Goal: Information Seeking & Learning: Compare options

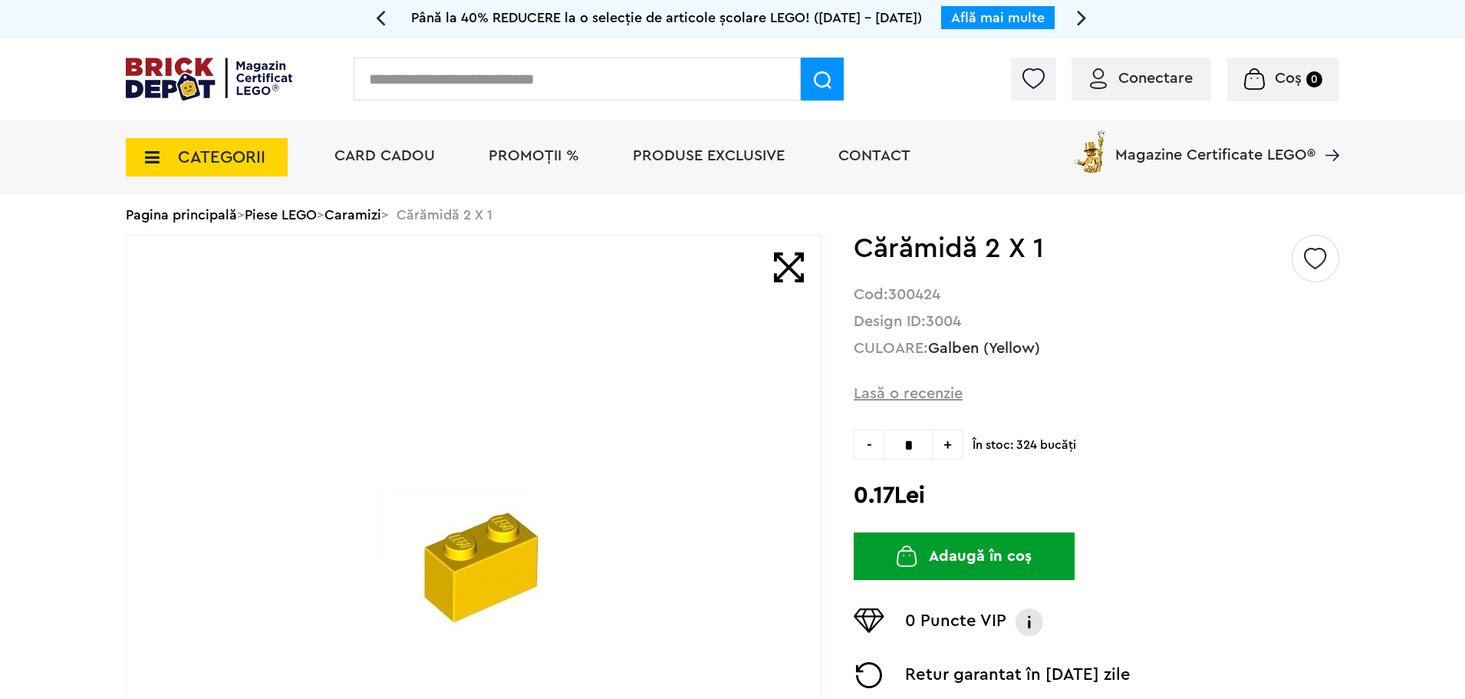
click at [179, 160] on span "CATEGORII" at bounding box center [221, 157] width 87 height 17
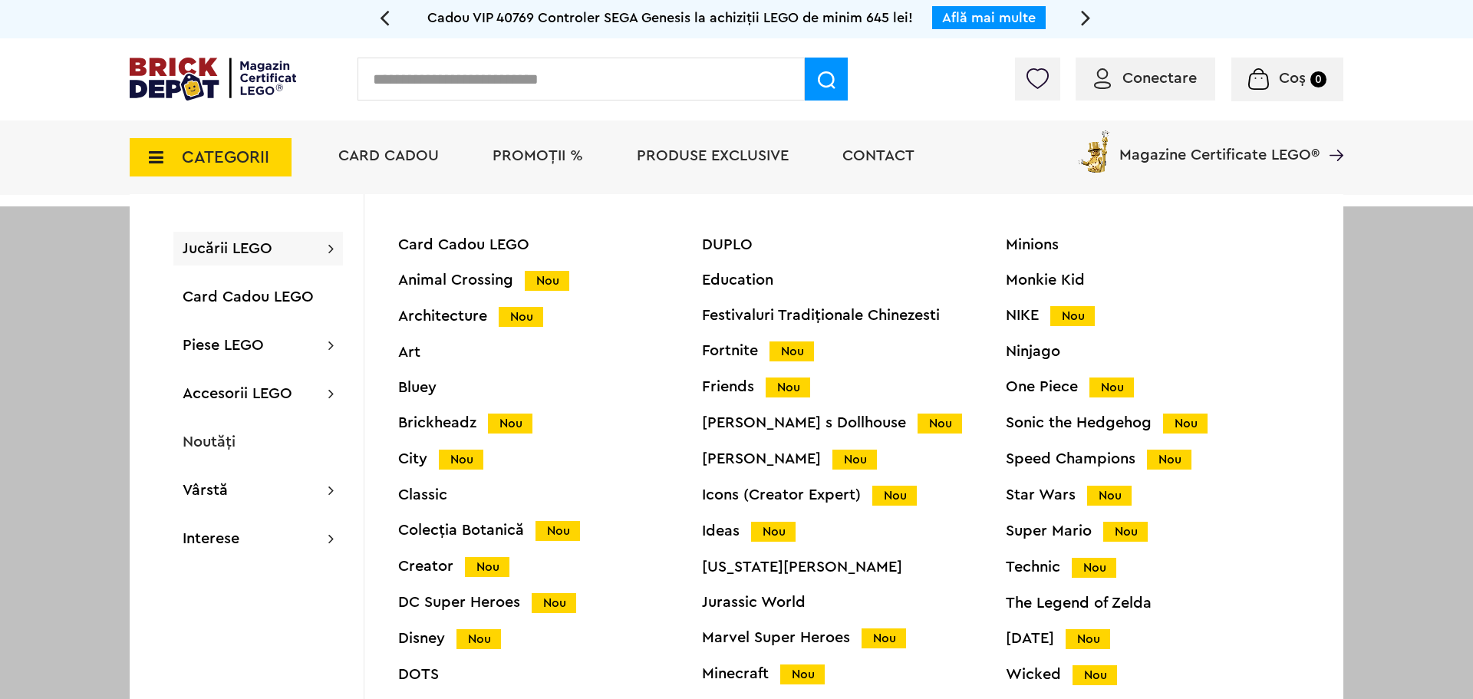
click at [382, 82] on input "text" at bounding box center [580, 79] width 447 height 43
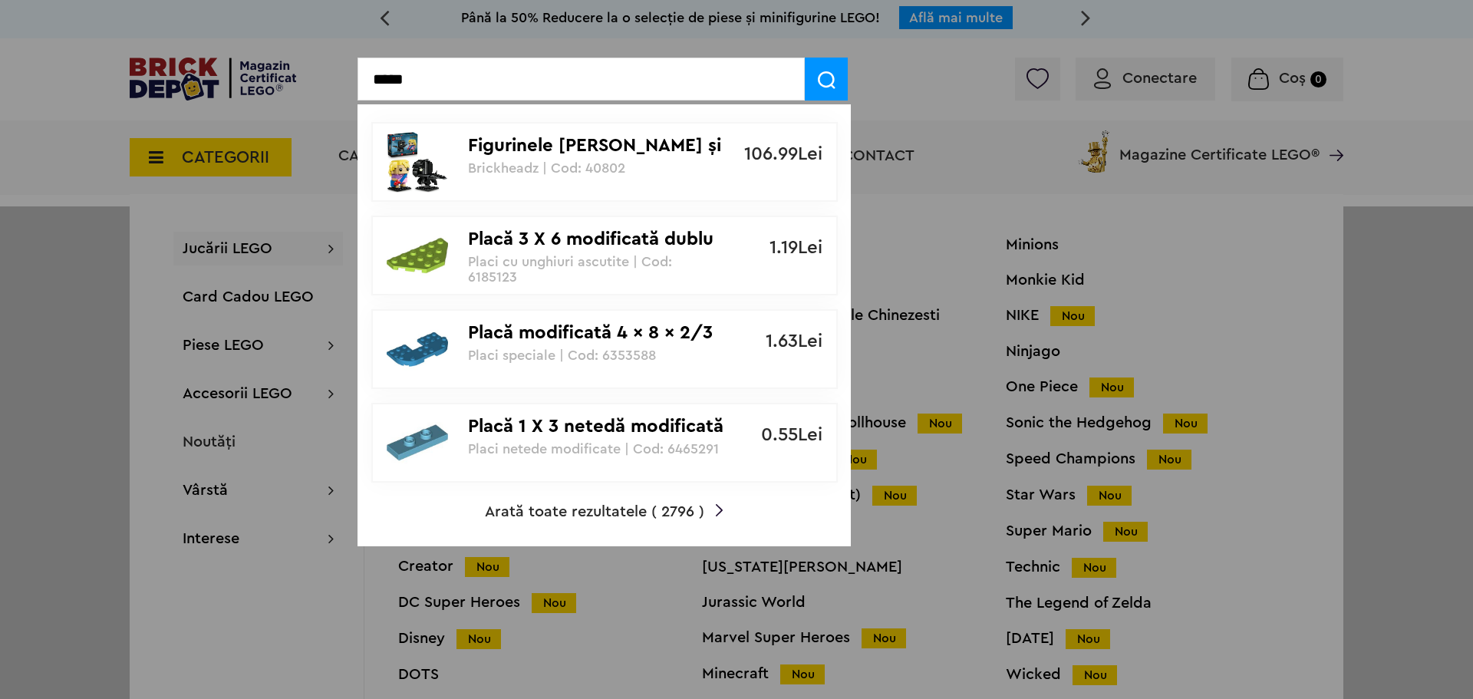
type input "*****"
click at [824, 79] on img at bounding box center [827, 80] width 18 height 18
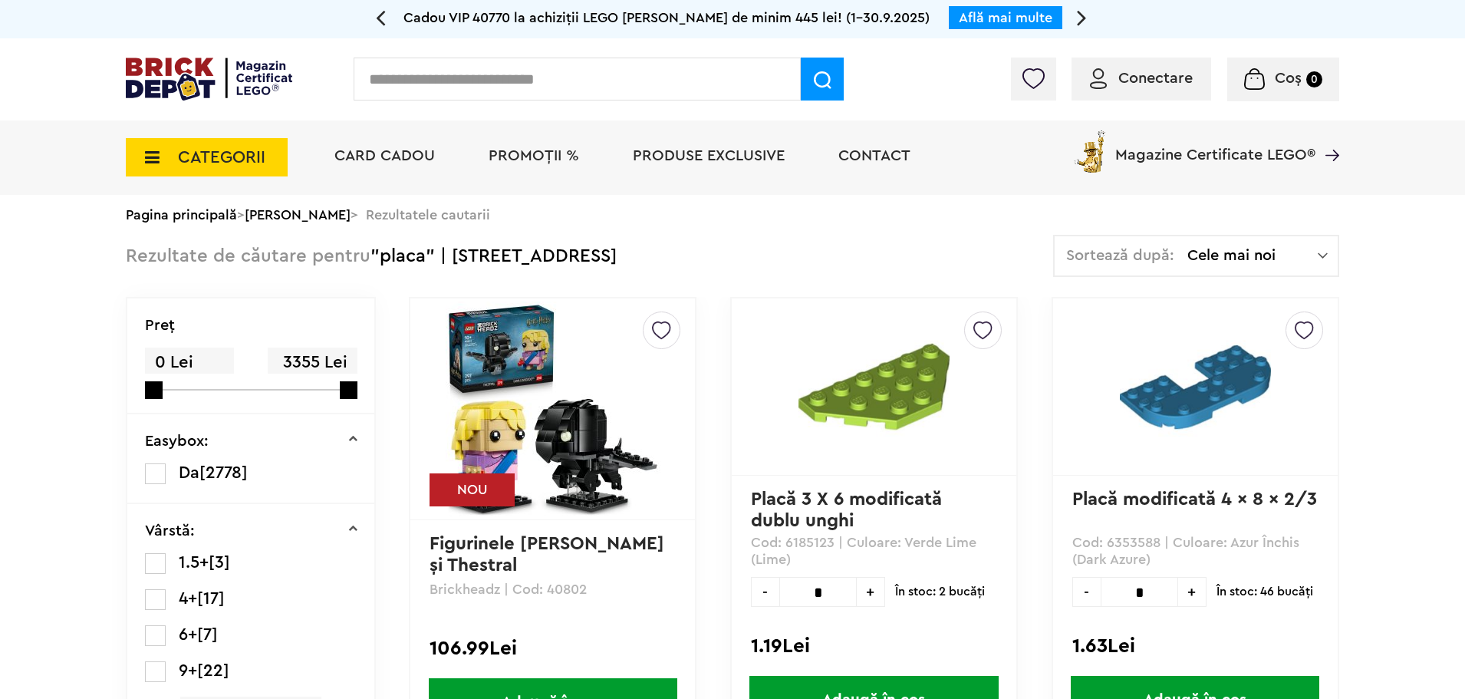
click at [1242, 267] on div "Sortează după: Cele mai noi Cele mai noi Cele mai vechi Cele mai ieftine Cele m…" at bounding box center [1196, 256] width 286 height 42
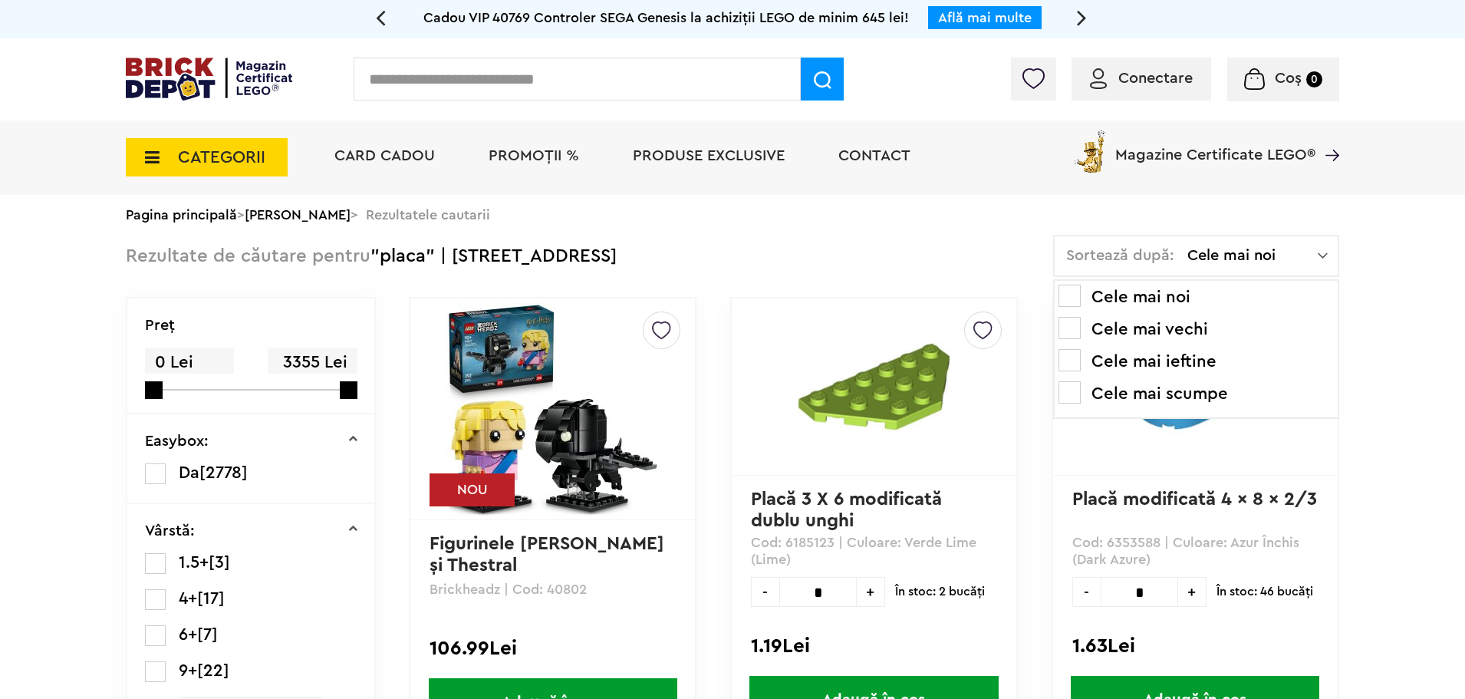
click at [1073, 393] on span at bounding box center [1069, 392] width 22 height 22
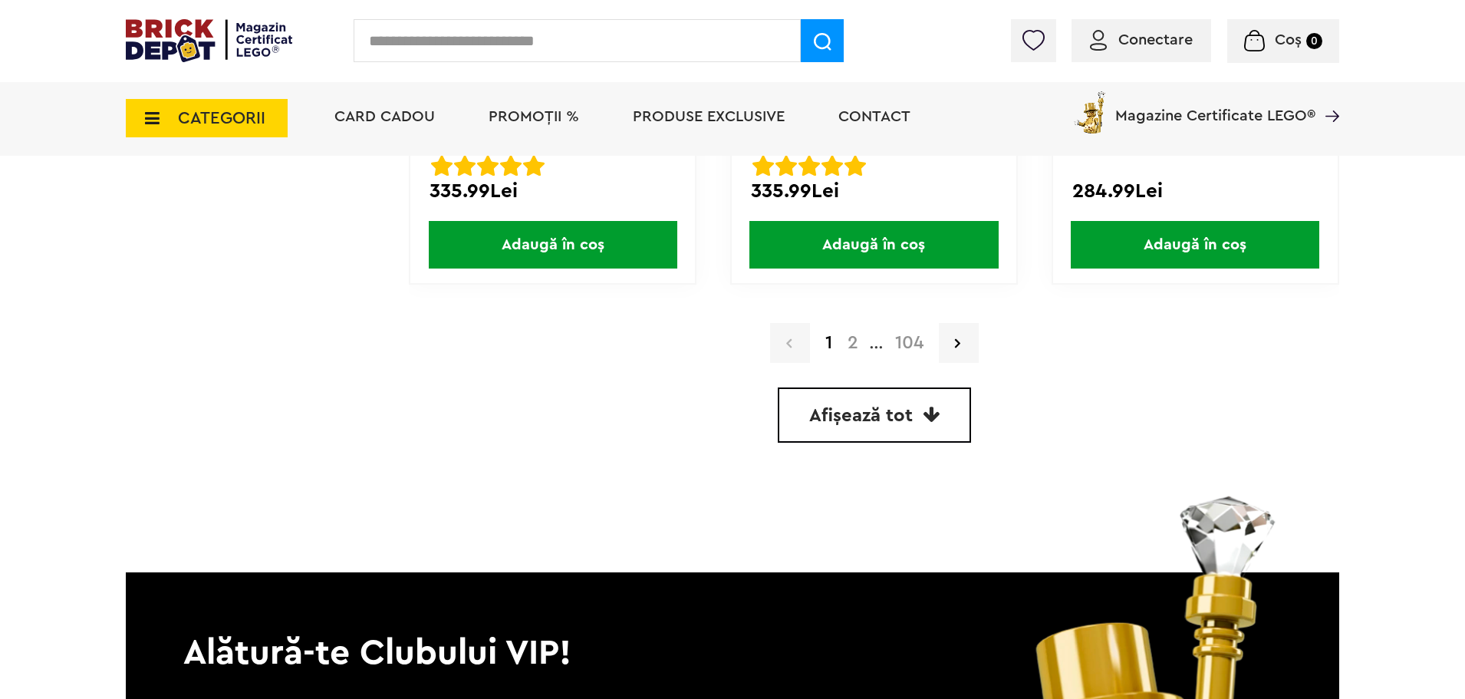
scroll to position [4448, 0]
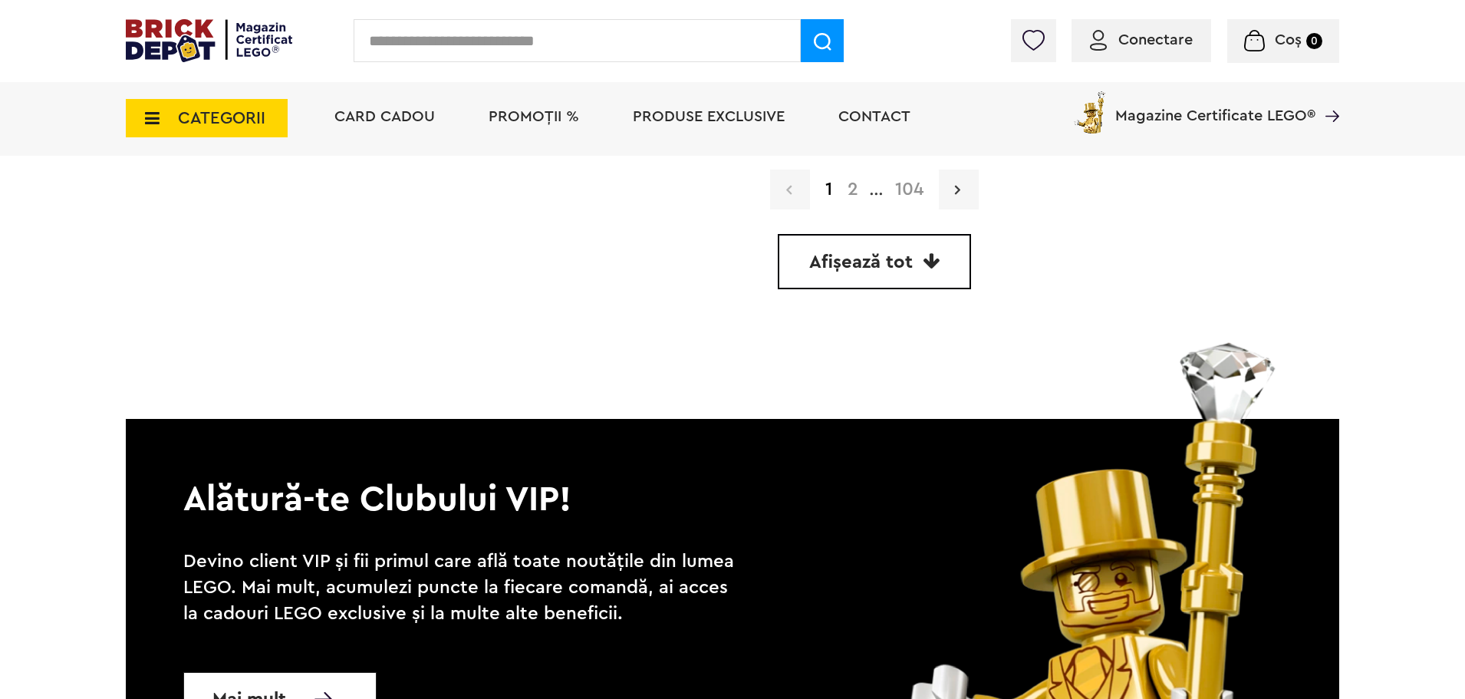
click at [950, 177] on link at bounding box center [959, 189] width 40 height 40
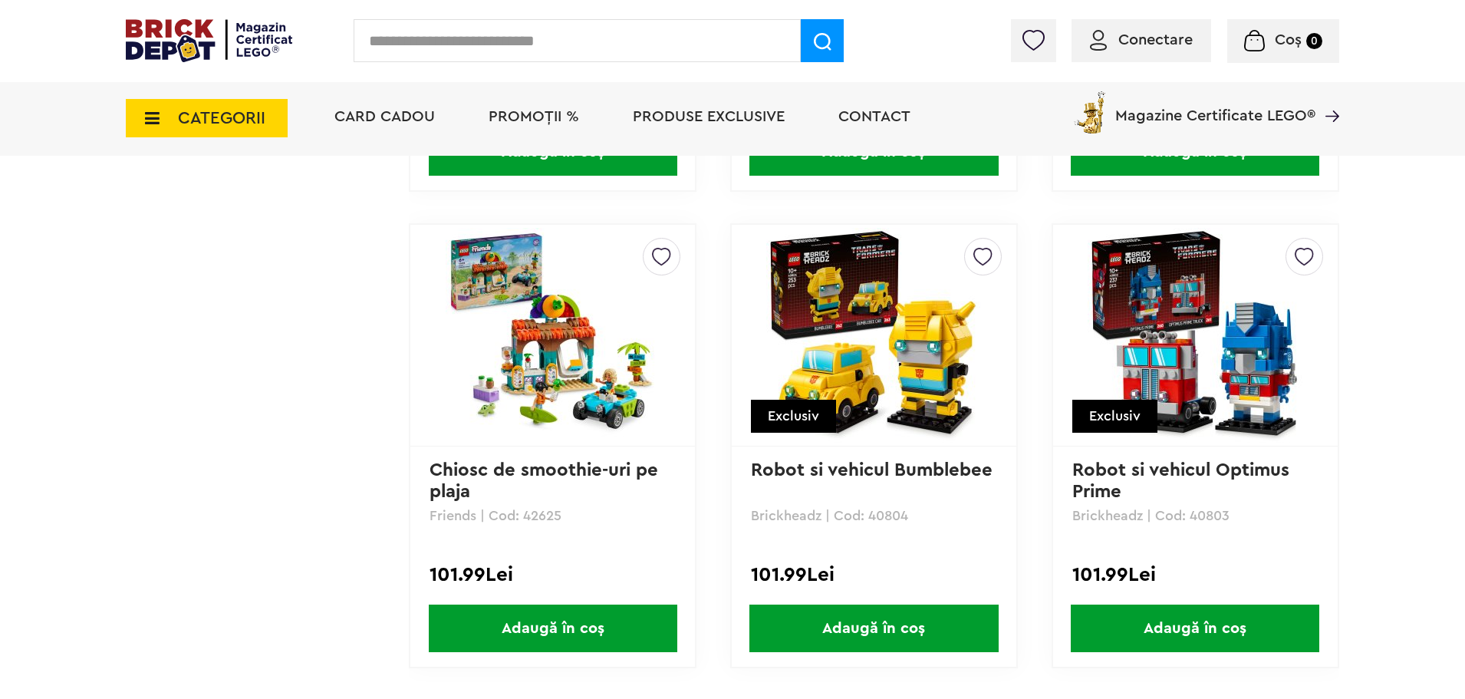
scroll to position [4372, 0]
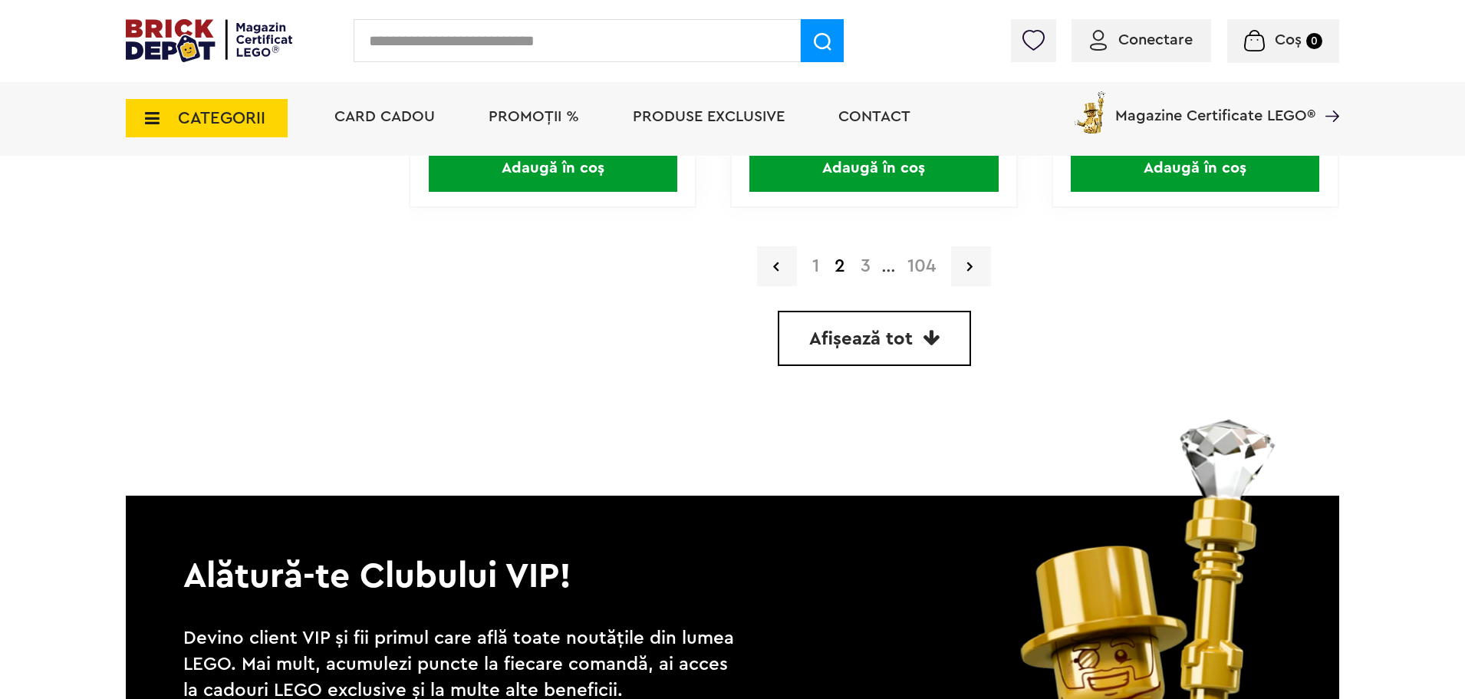
click at [852, 345] on span "Afișează tot" at bounding box center [861, 339] width 104 height 18
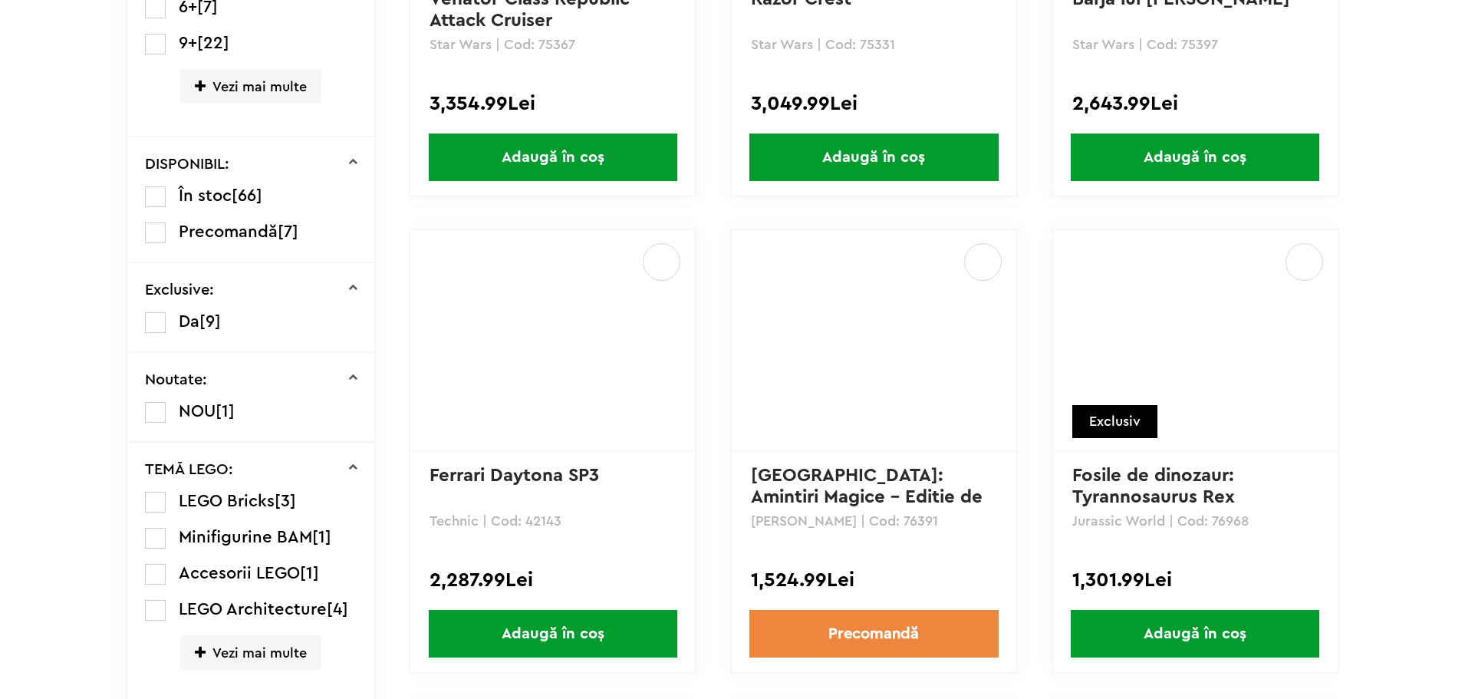
scroll to position [537, 0]
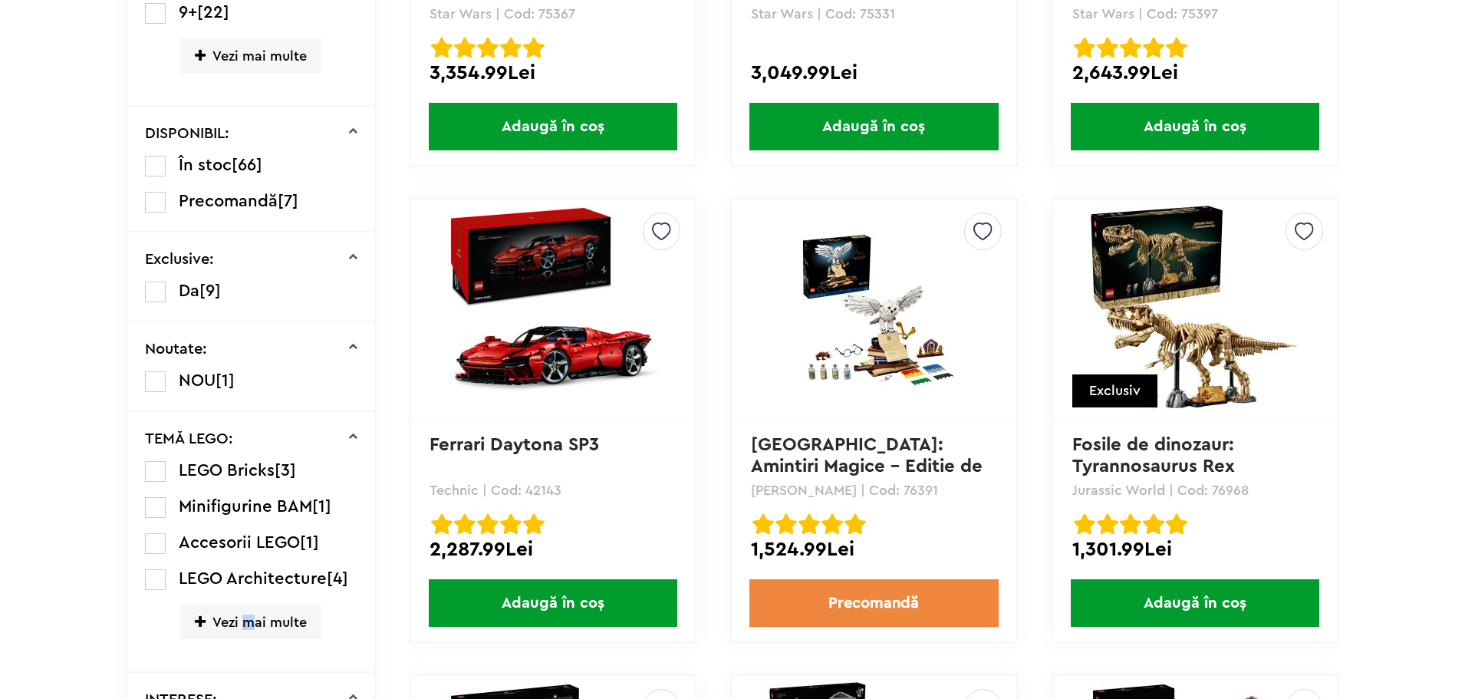
click at [249, 619] on span "Vezi mai multe" at bounding box center [250, 621] width 141 height 35
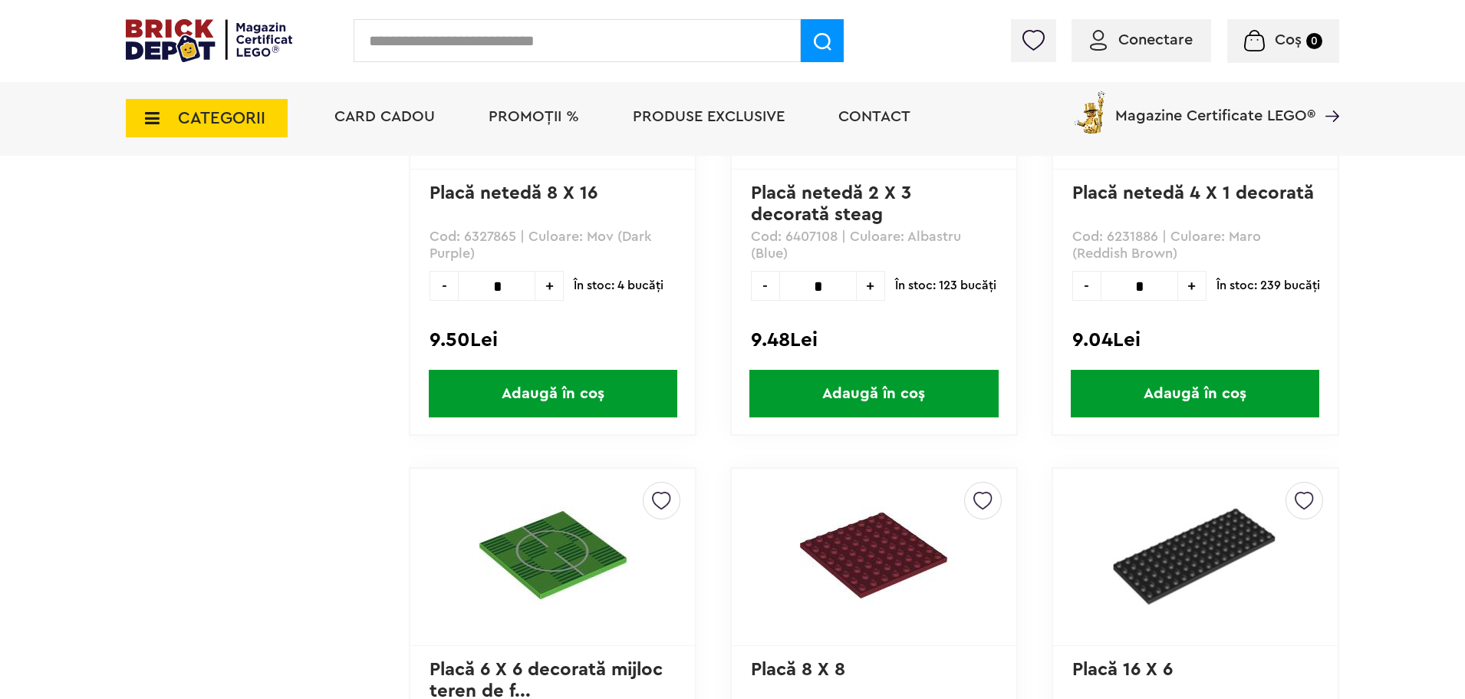
scroll to position [15185, 0]
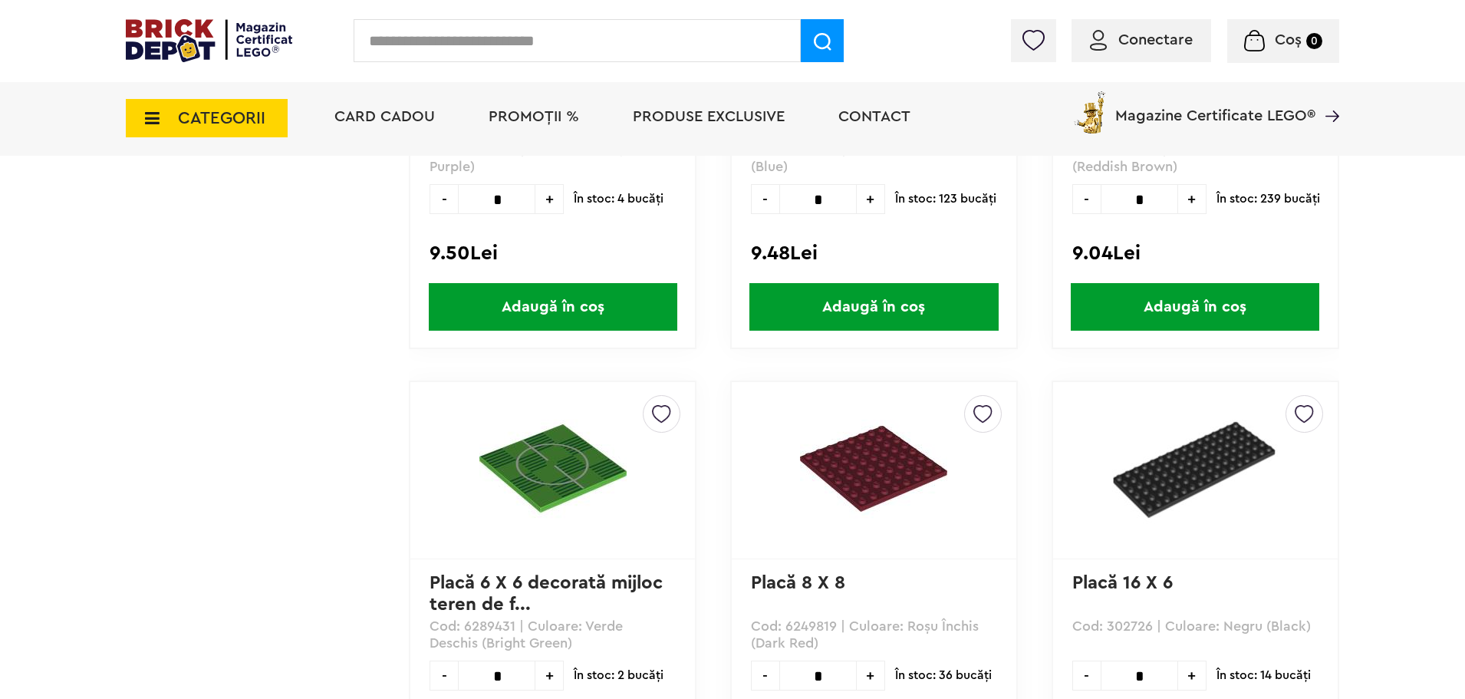
click at [548, 469] on img at bounding box center [552, 468] width 147 height 147
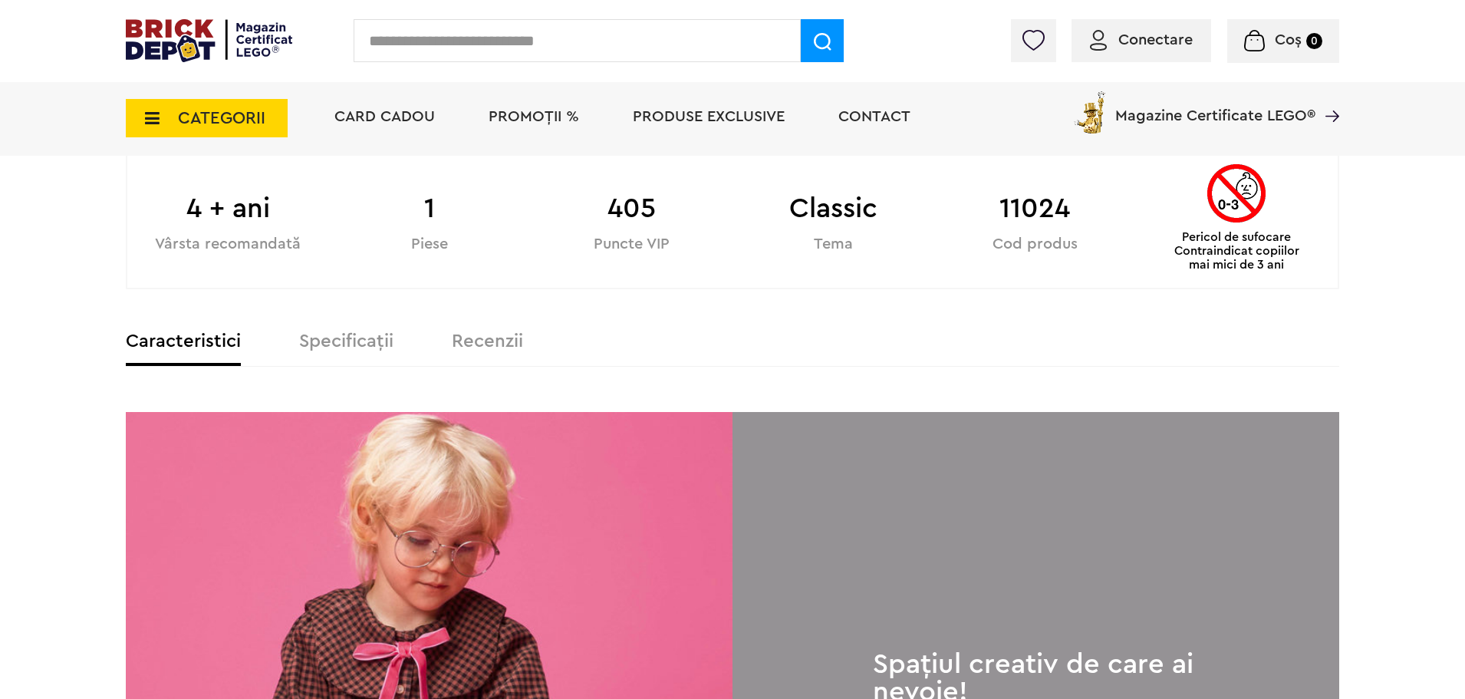
scroll to position [767, 0]
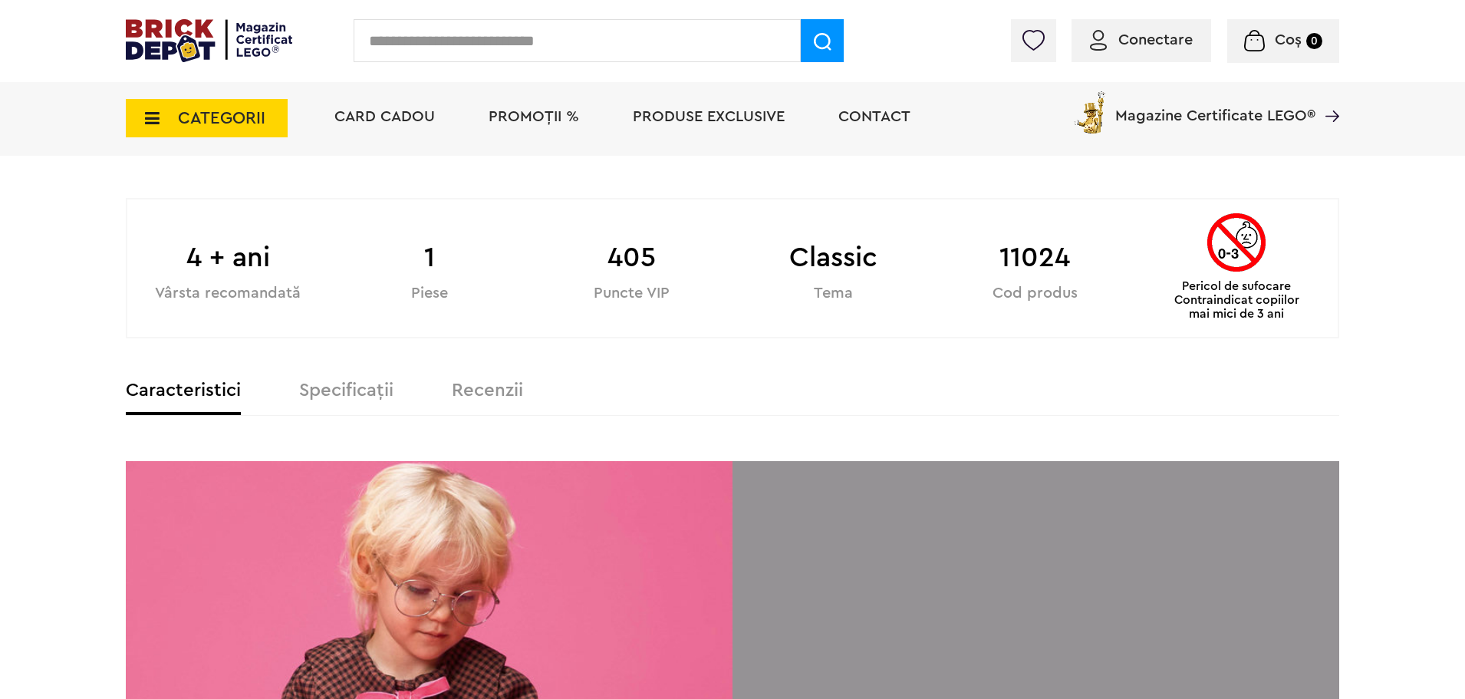
click at [352, 395] on label "Specificații" at bounding box center [346, 390] width 94 height 18
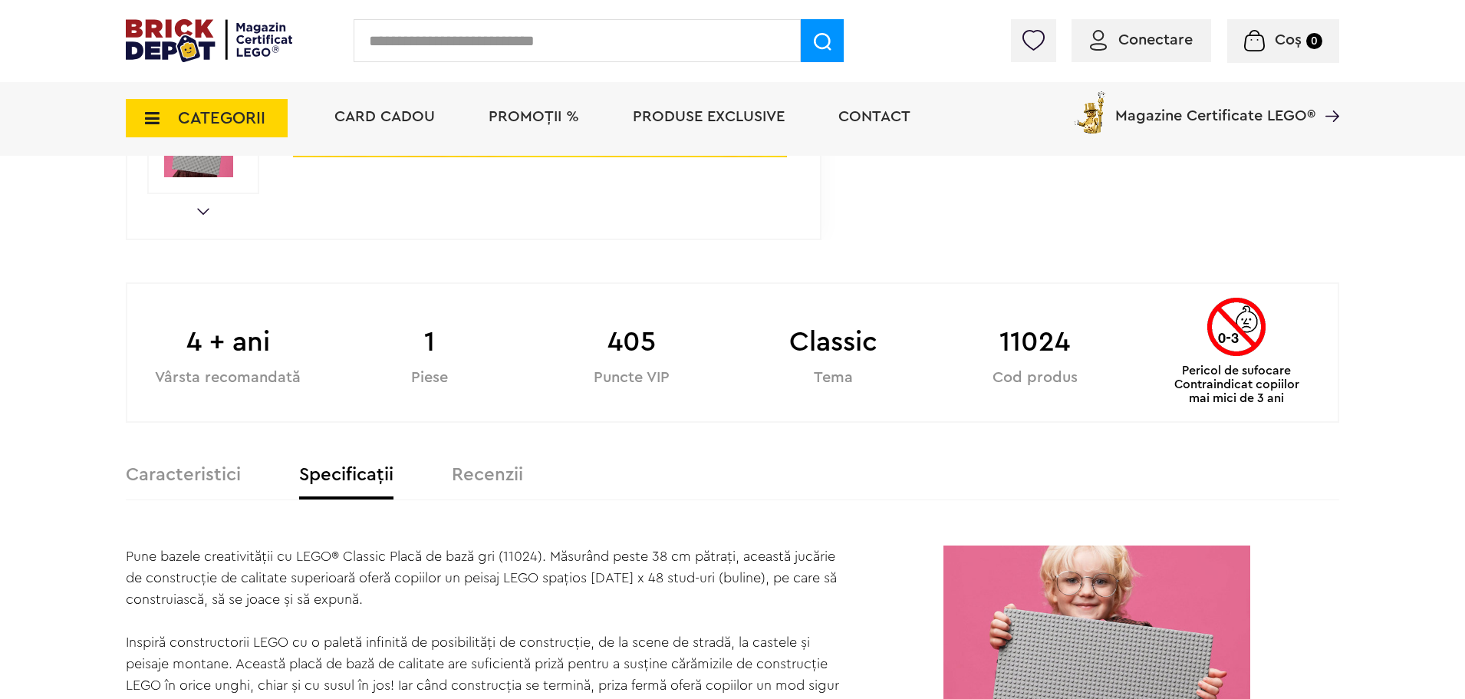
scroll to position [383, 0]
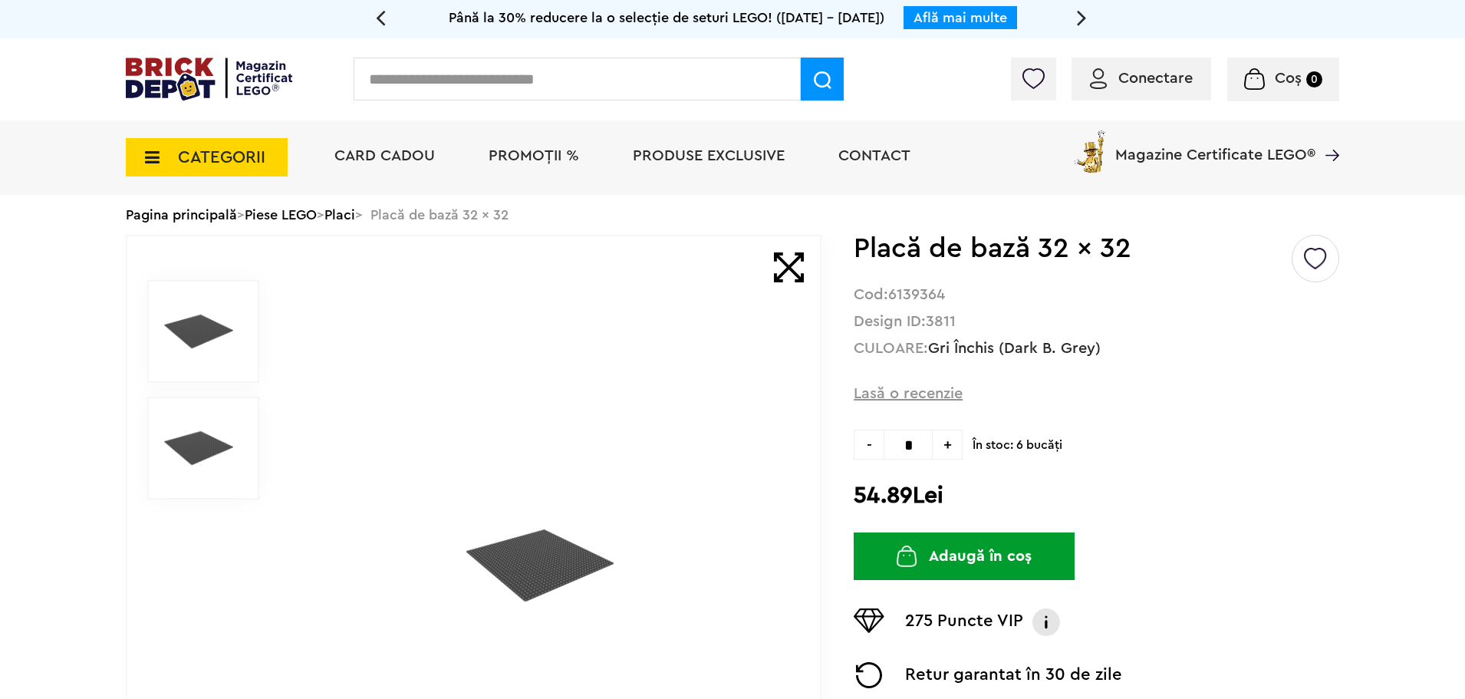
click at [193, 444] on img at bounding box center [198, 447] width 69 height 69
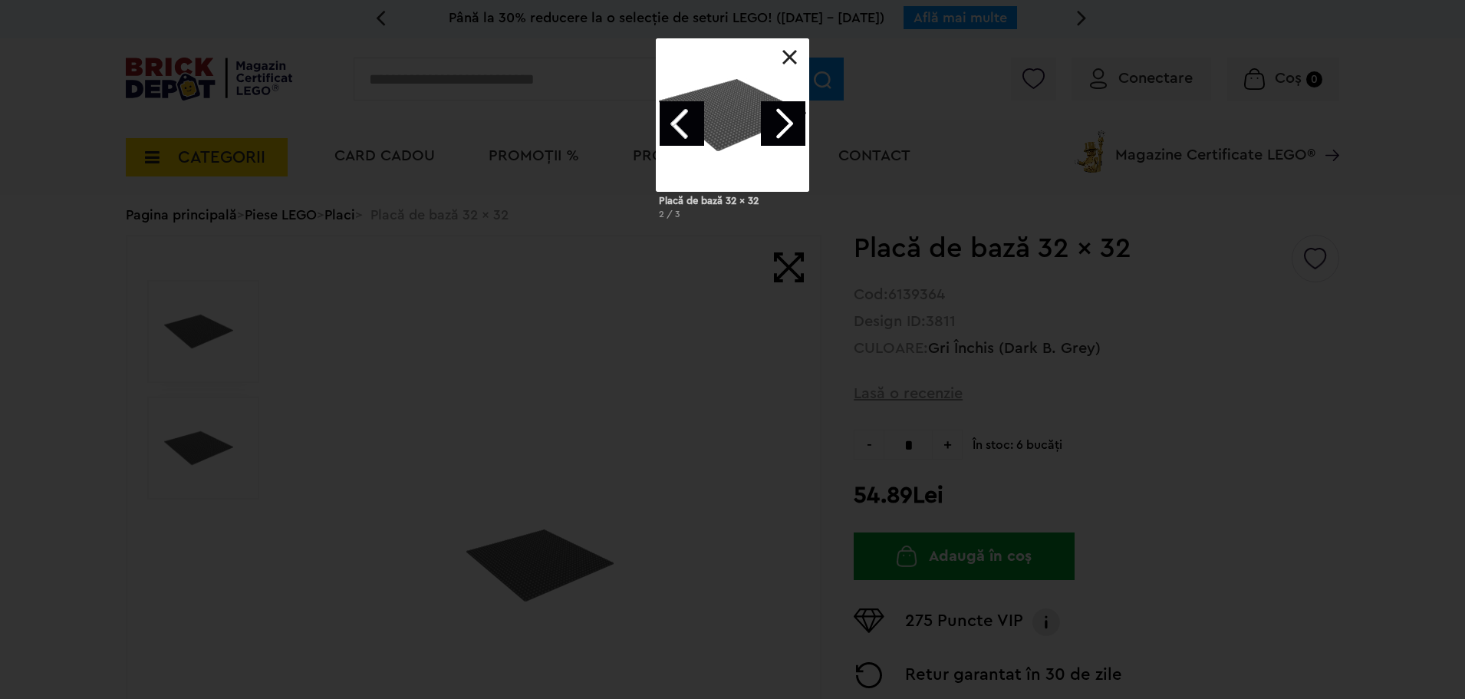
click at [790, 50] on link at bounding box center [789, 57] width 15 height 15
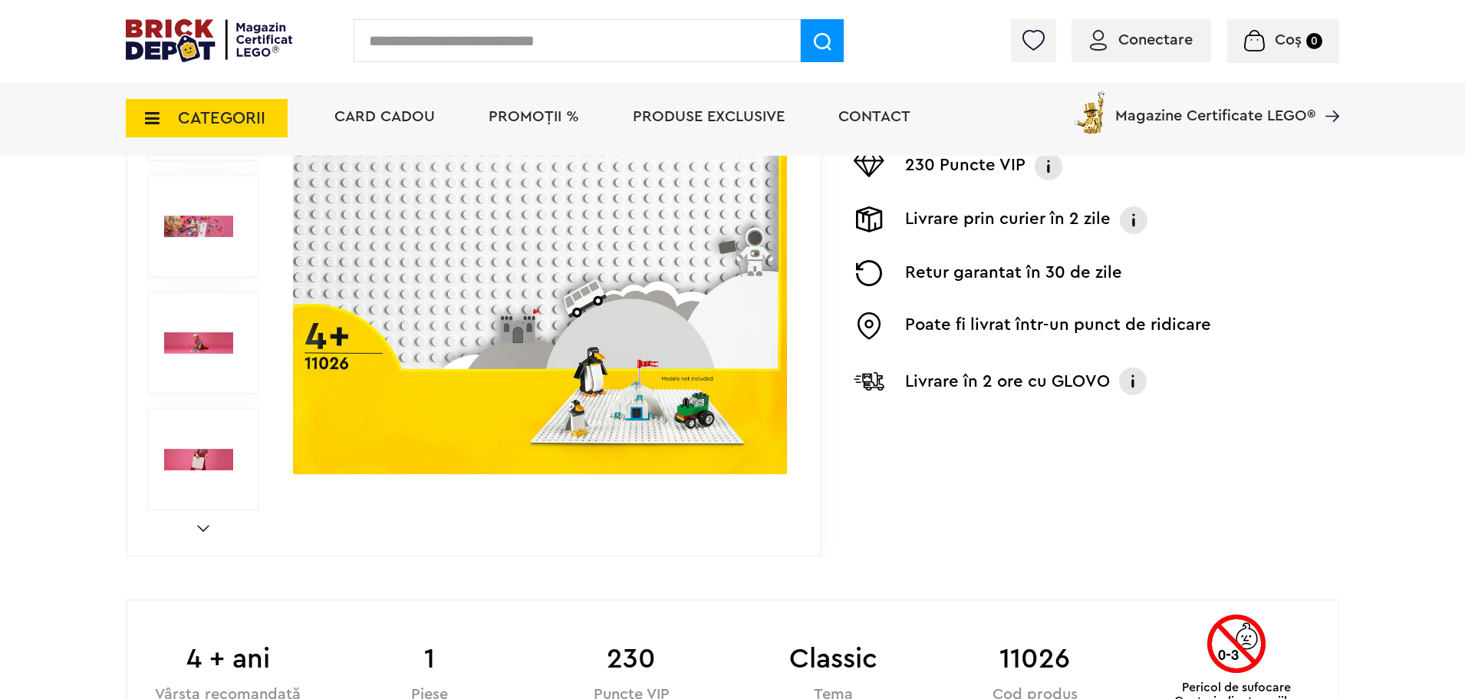
scroll to position [383, 0]
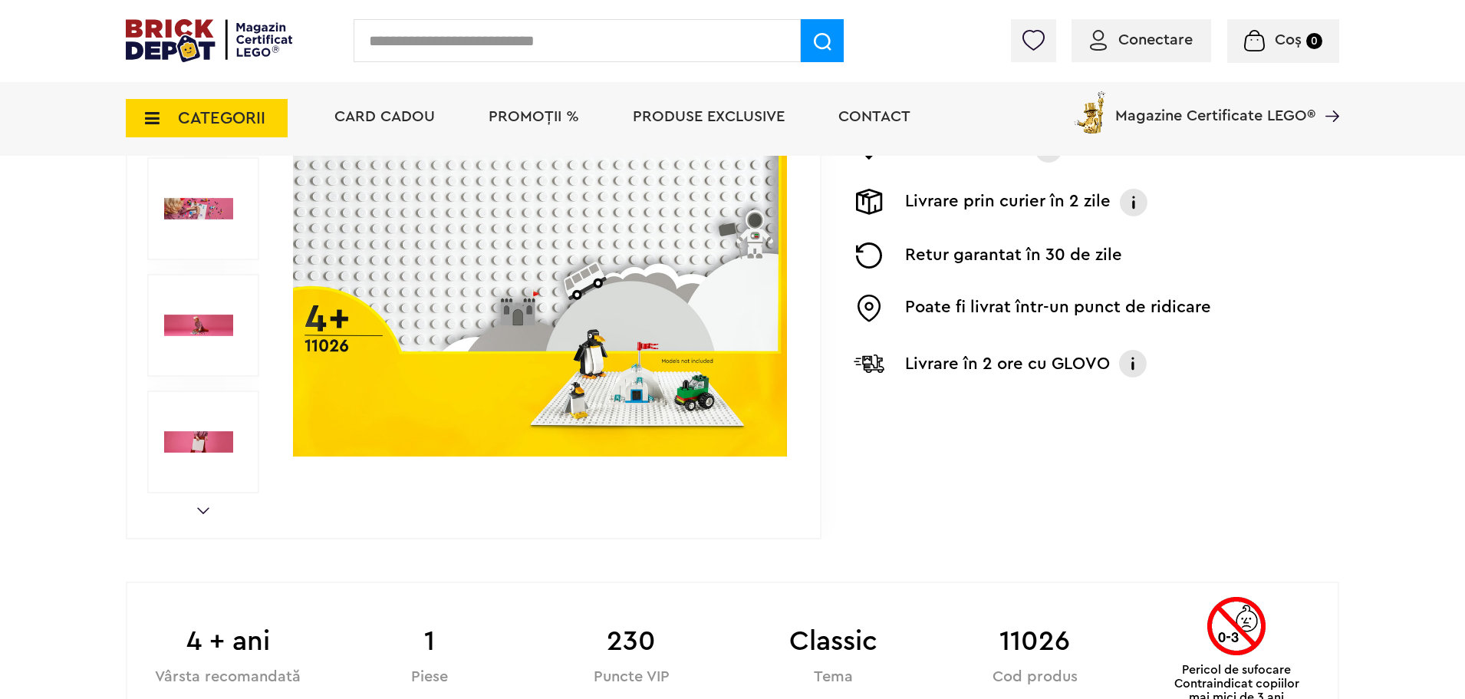
click at [215, 503] on div "Prev Next 1/10" at bounding box center [474, 209] width 696 height 660
click at [206, 509] on link "Next" at bounding box center [203, 510] width 12 height 7
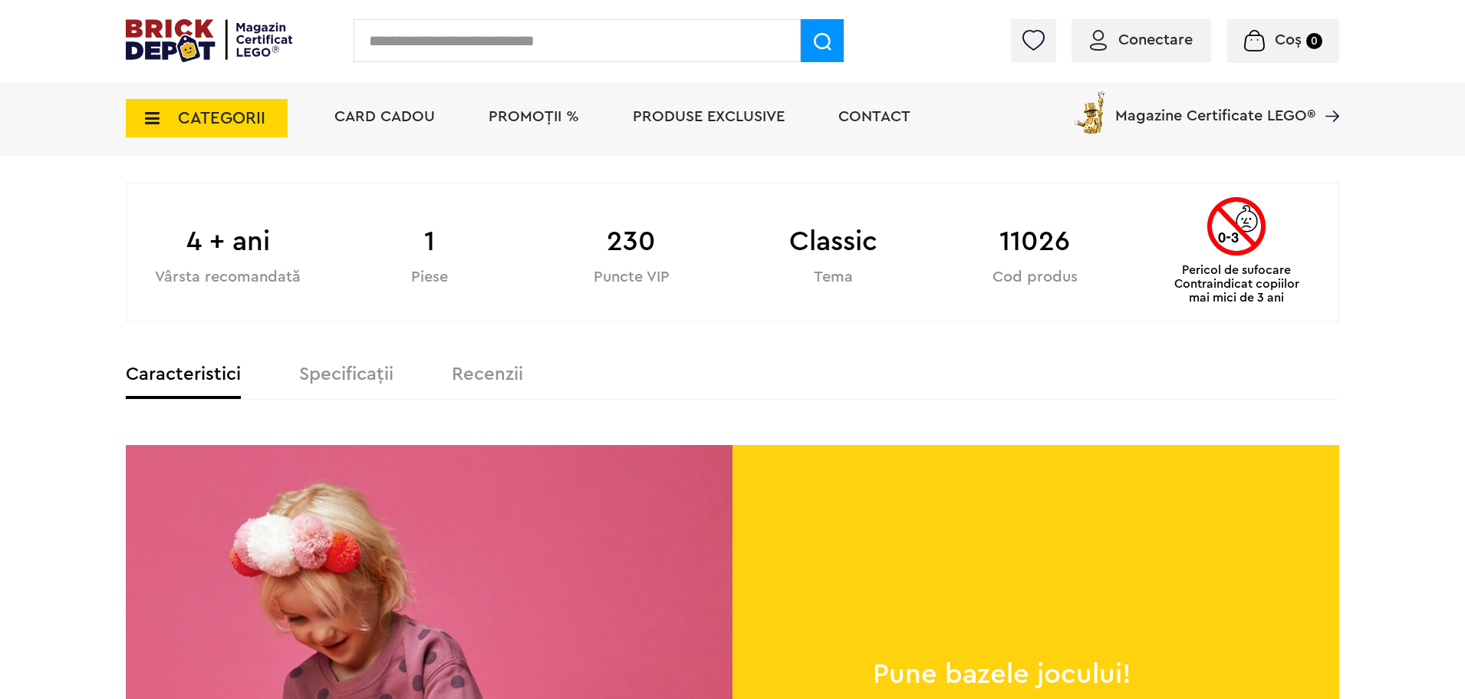
scroll to position [844, 0]
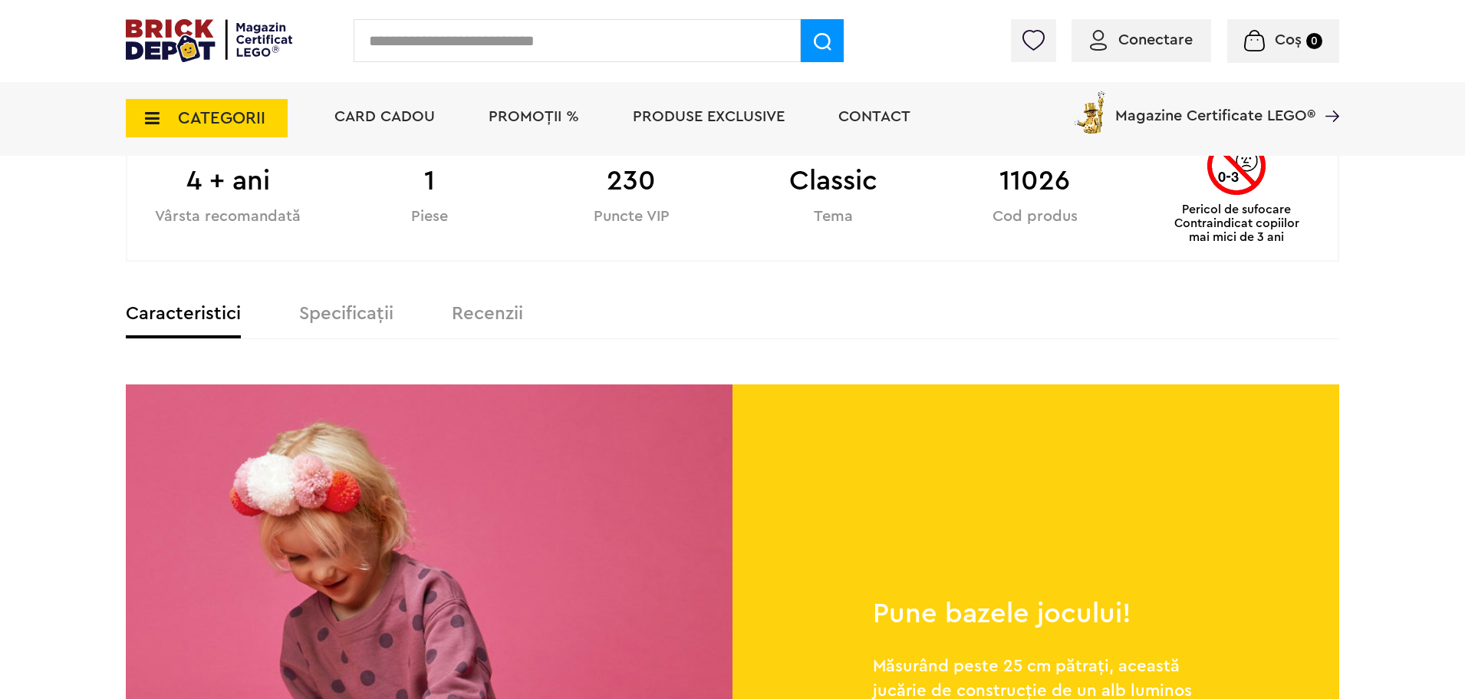
click at [342, 308] on label "Specificații" at bounding box center [346, 313] width 94 height 18
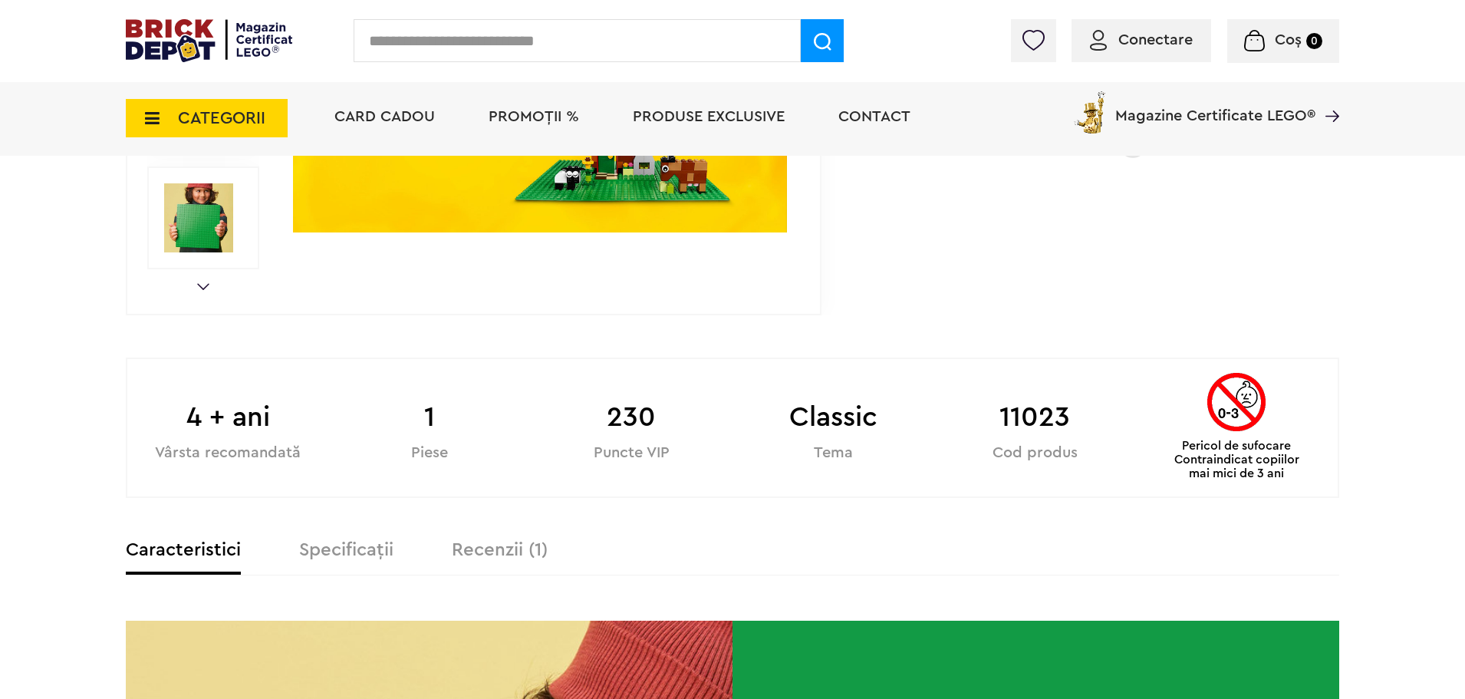
scroll to position [614, 0]
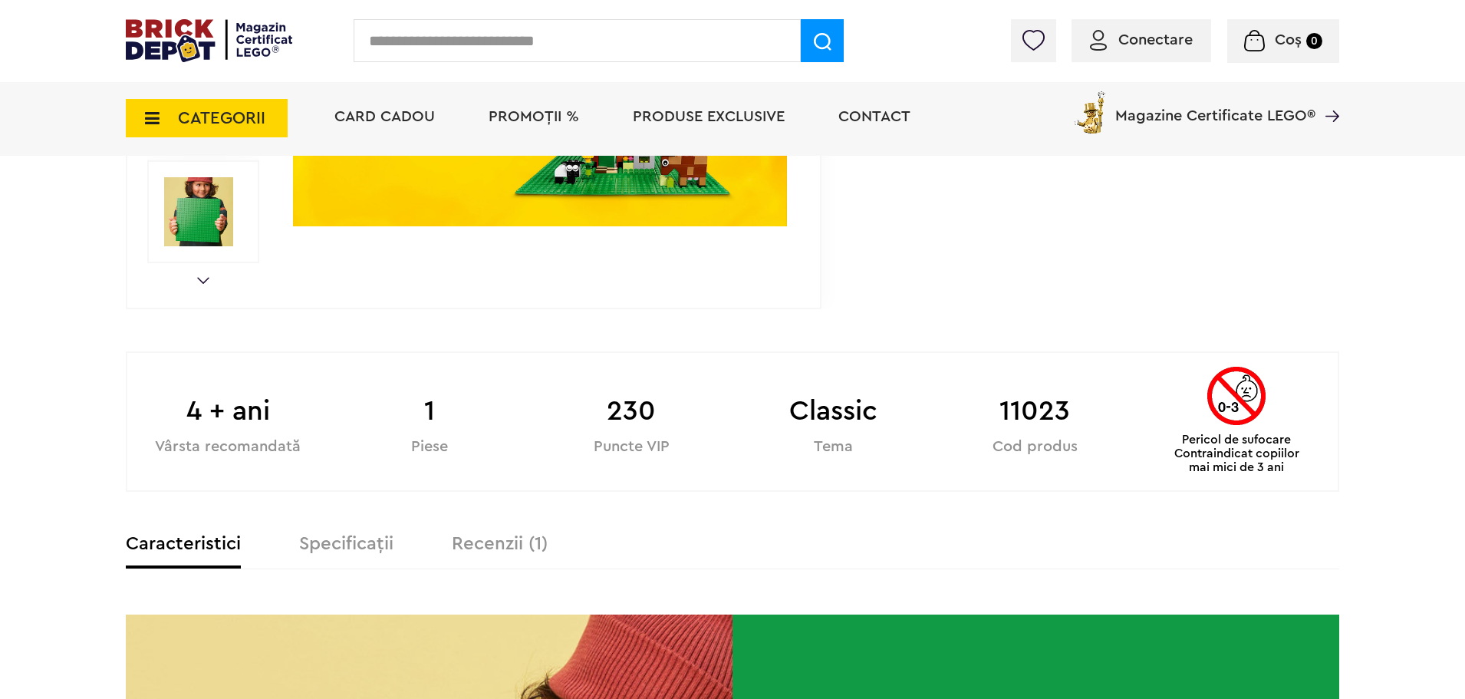
click at [360, 550] on label "Specificații" at bounding box center [346, 544] width 94 height 18
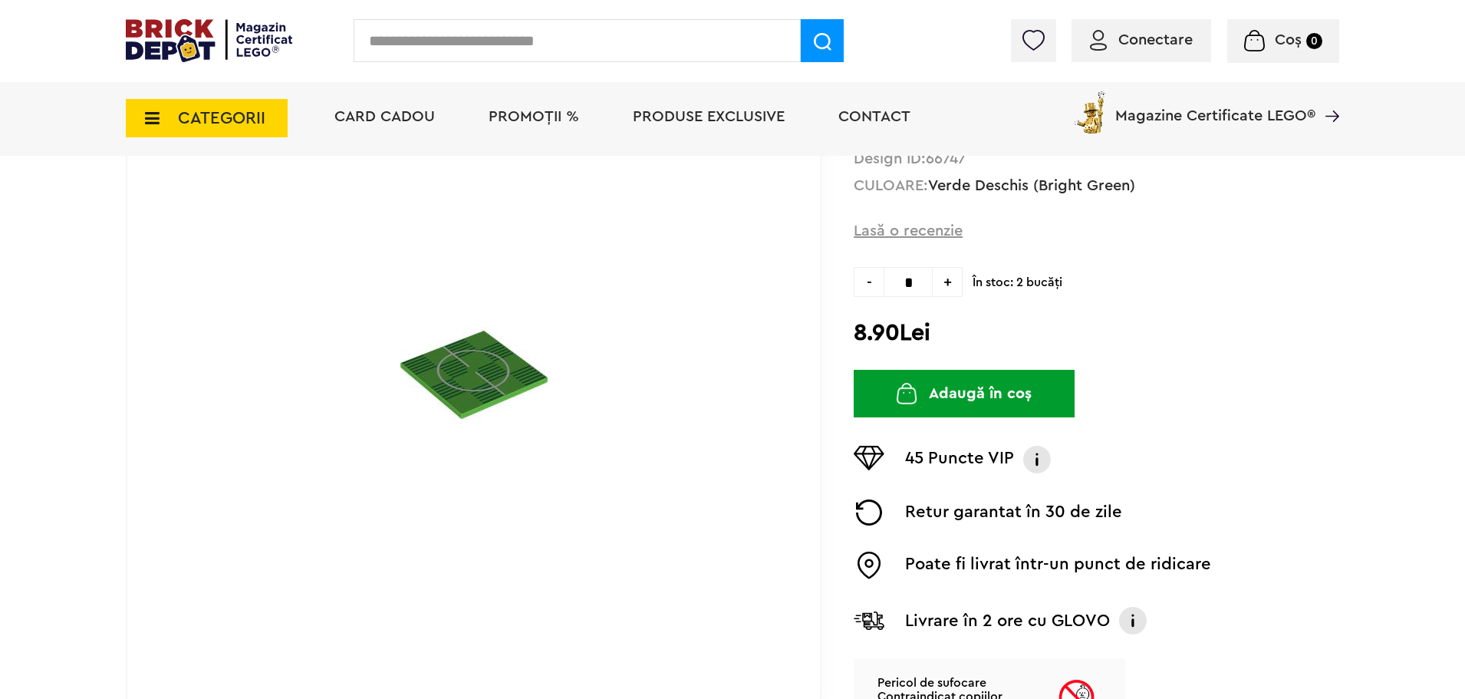
scroll to position [153, 0]
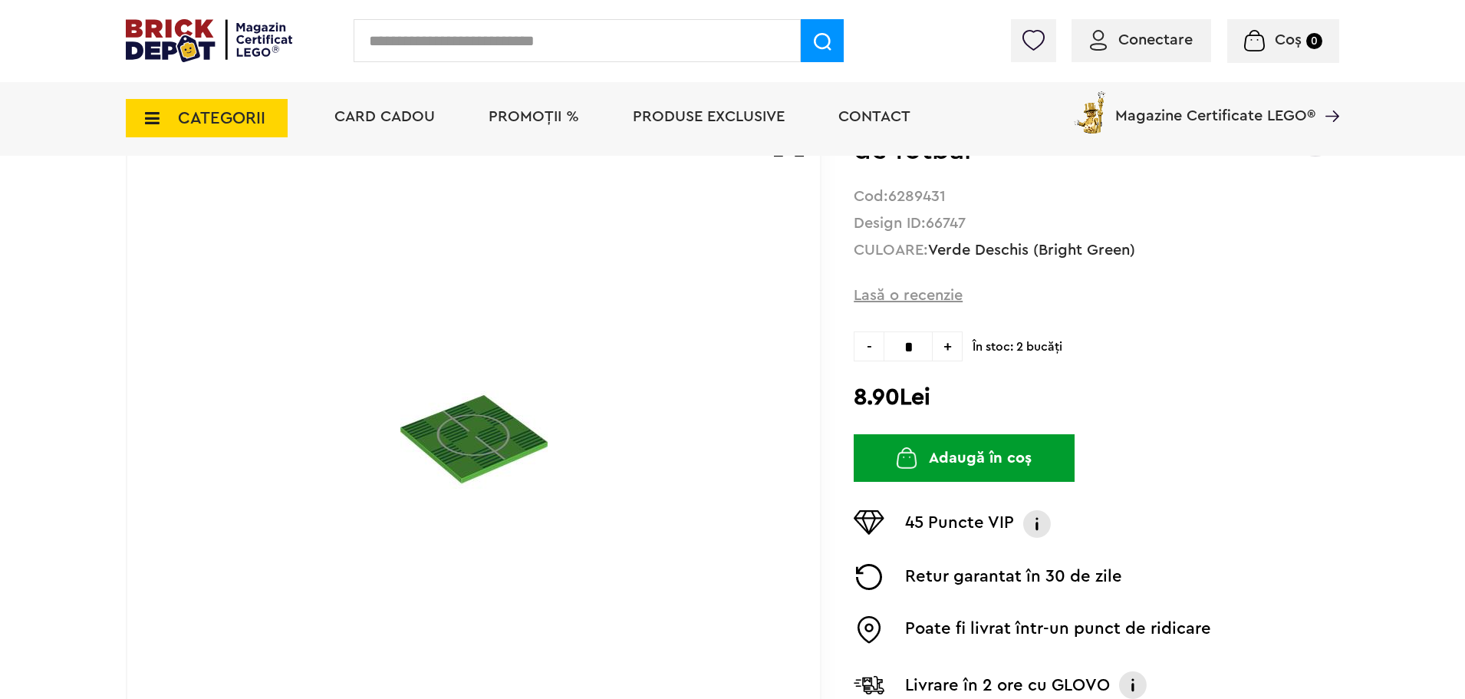
click at [464, 433] on img at bounding box center [473, 439] width 147 height 147
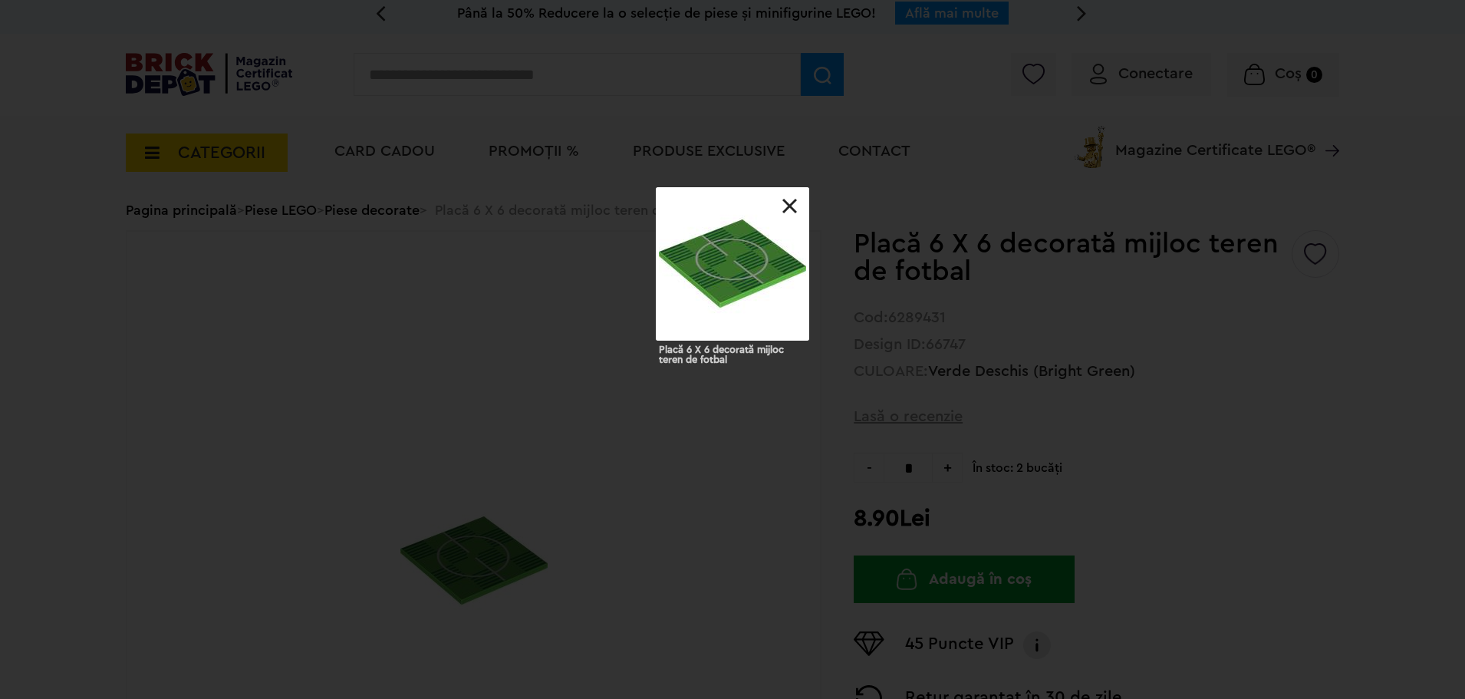
scroll to position [0, 0]
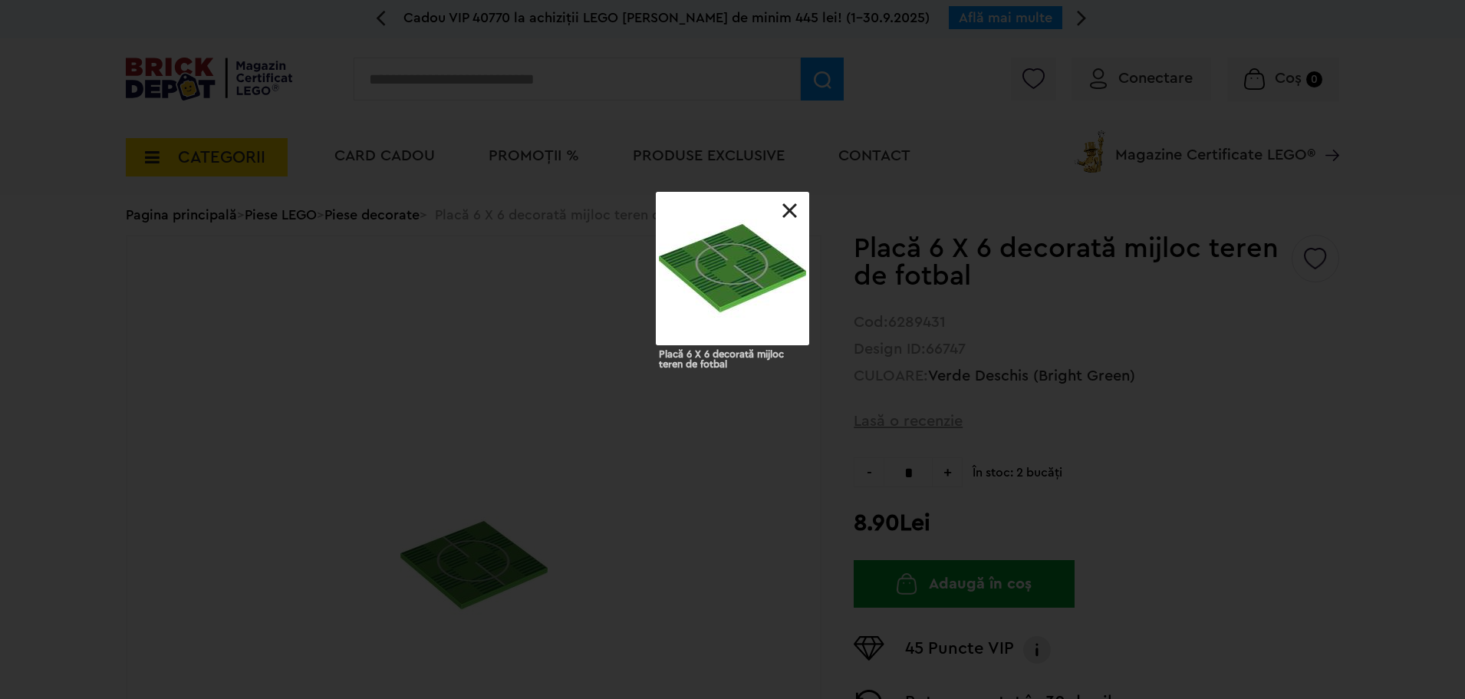
click at [791, 207] on link at bounding box center [789, 210] width 15 height 15
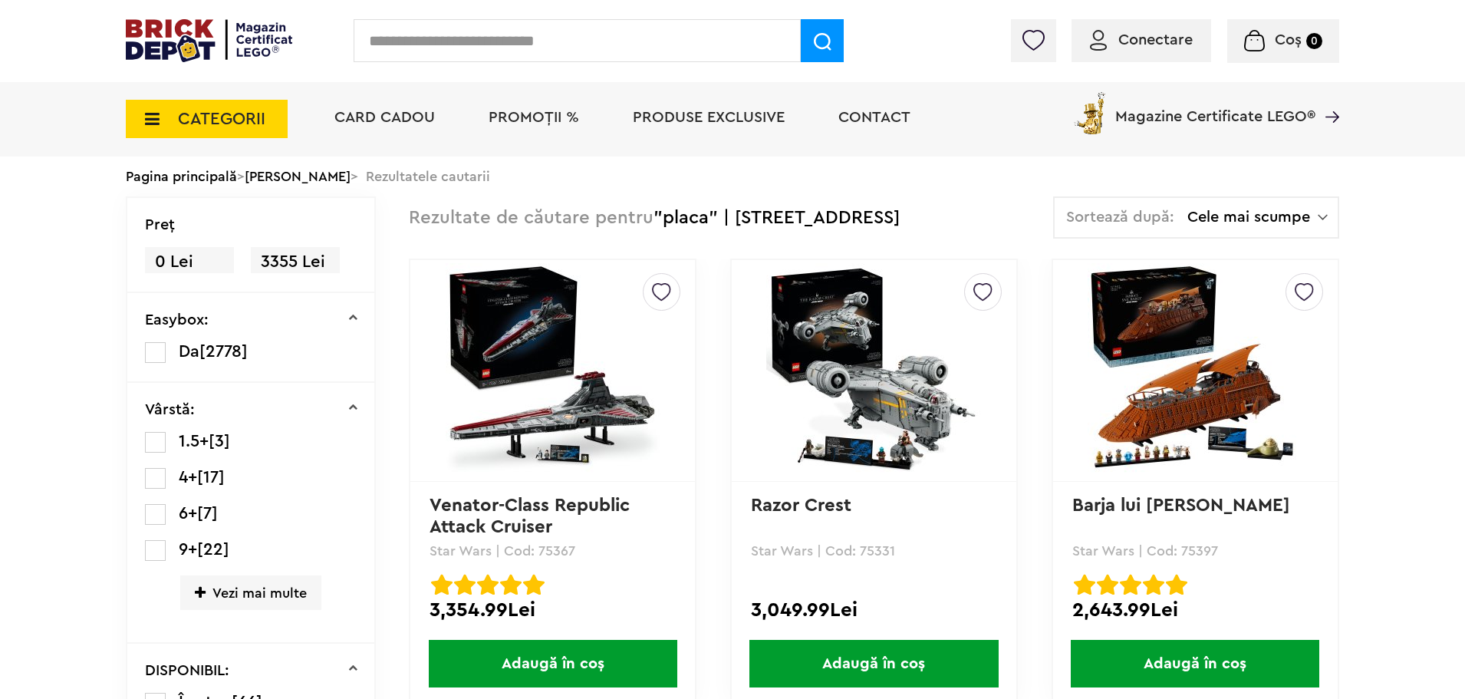
scroll to position [15058, 0]
